Goal: Task Accomplishment & Management: Manage account settings

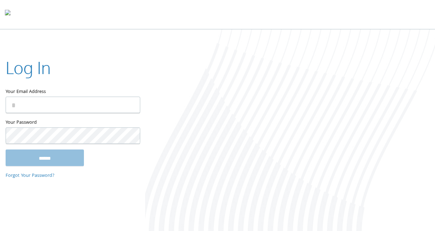
type input "**********"
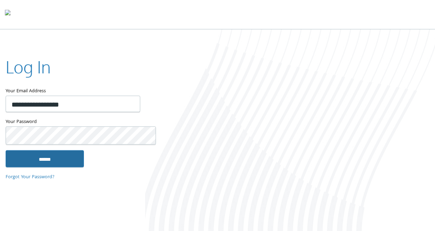
click at [68, 162] on input "******" at bounding box center [45, 159] width 78 height 17
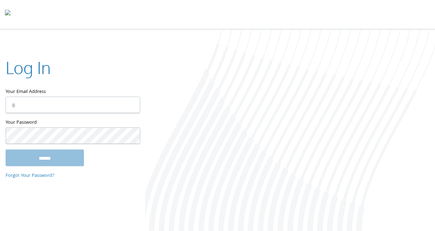
type input "**********"
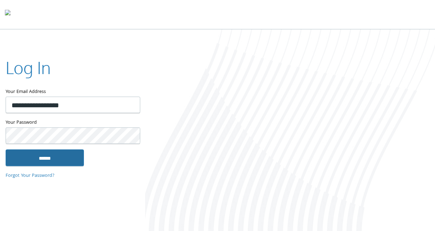
click at [53, 160] on input "******" at bounding box center [45, 157] width 78 height 17
